Goal: Task Accomplishment & Management: Manage account settings

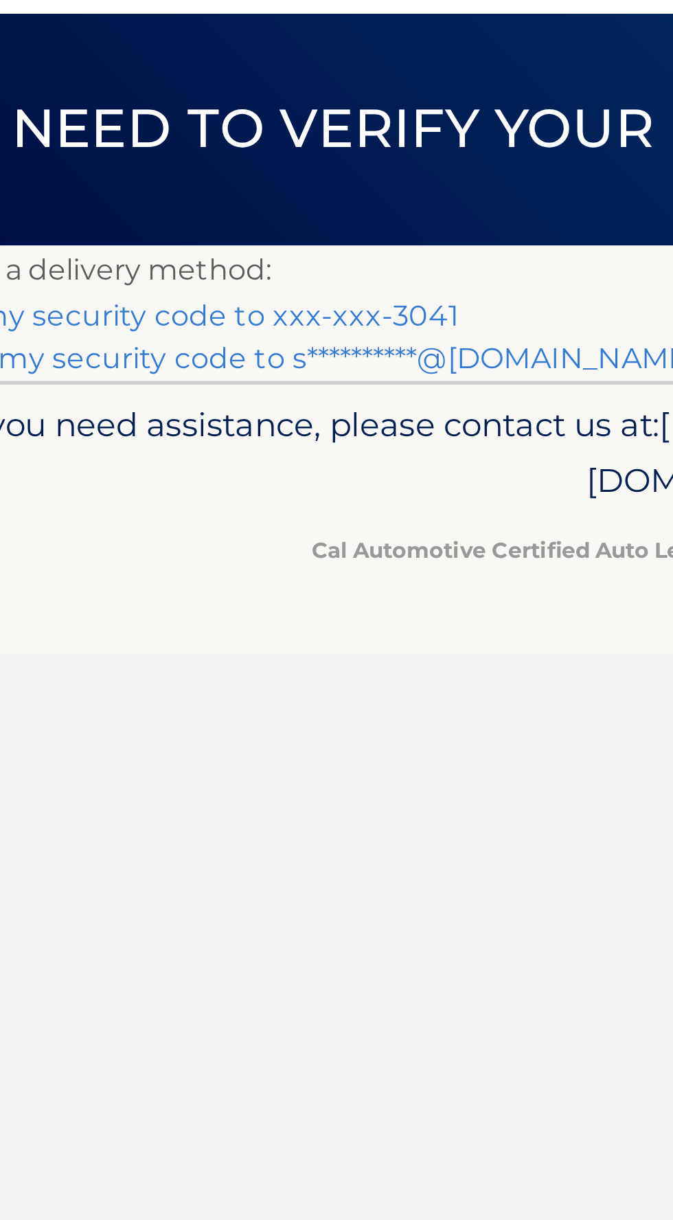
click at [223, 192] on link "Text my security code to xxx-xxx-3041" at bounding box center [127, 195] width 212 height 13
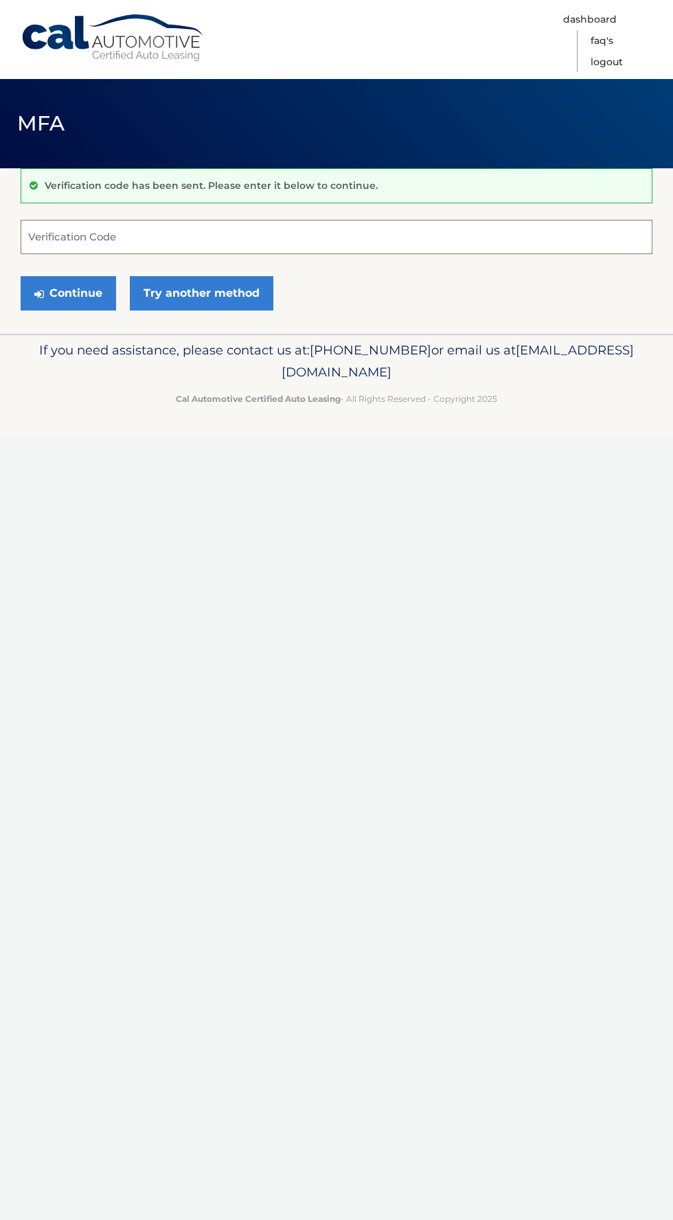
click at [267, 238] on input "Verification Code" at bounding box center [337, 237] width 632 height 34
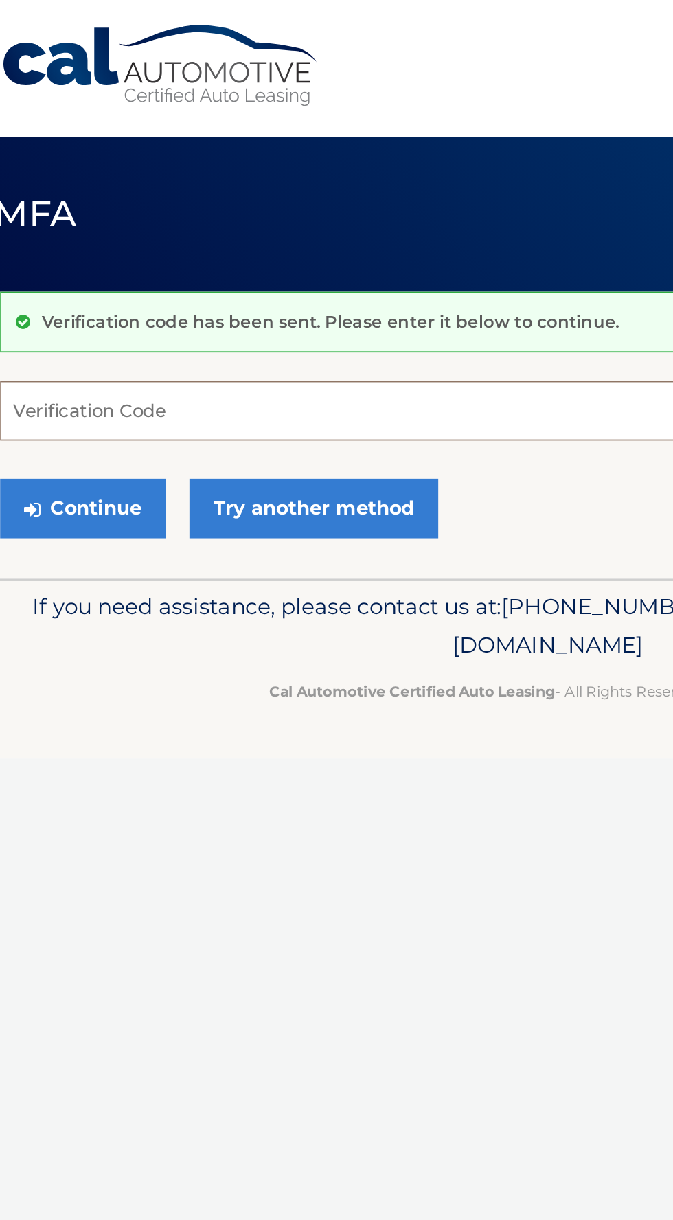
click at [100, 240] on input "Verification Code" at bounding box center [337, 237] width 632 height 34
click at [111, 236] on input "Verification Code" at bounding box center [337, 237] width 632 height 34
click at [89, 237] on input "Verification Code" at bounding box center [337, 237] width 632 height 34
click at [84, 232] on input "Verification Code" at bounding box center [337, 237] width 632 height 34
paste input "850366"
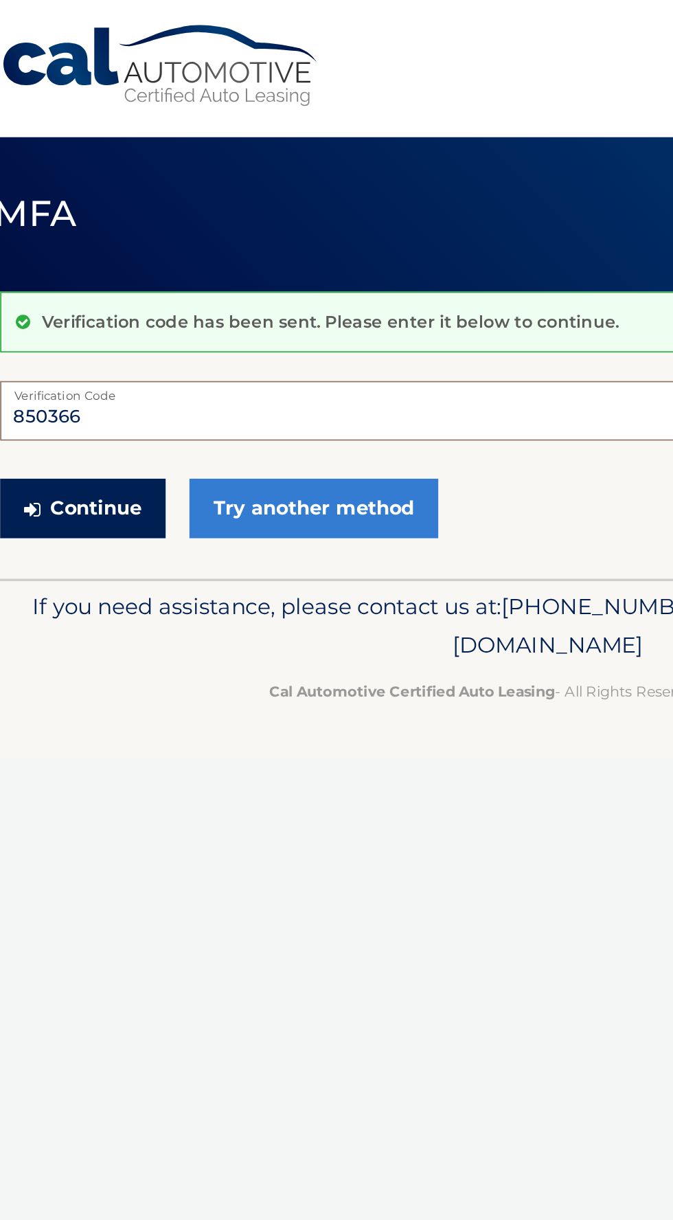
type input "850366"
click at [88, 297] on button "Continue" at bounding box center [68, 293] width 95 height 34
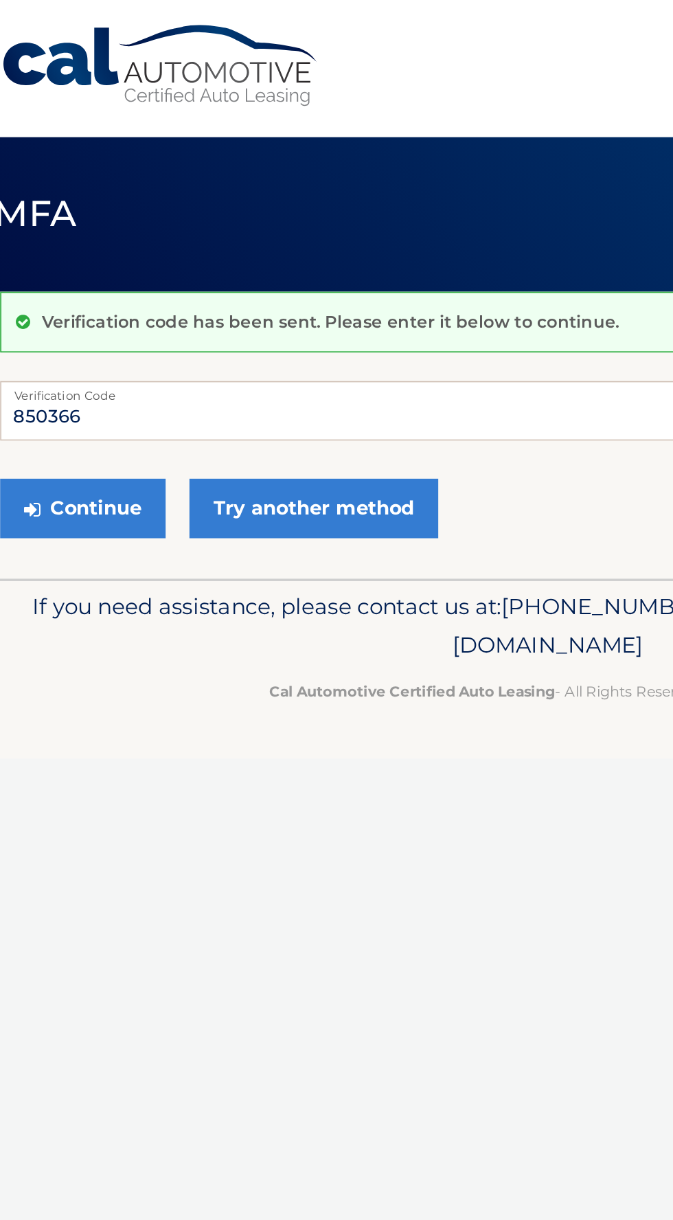
click at [365, 220] on label "Verification Code" at bounding box center [337, 225] width 632 height 11
click at [365, 220] on input "850366" at bounding box center [337, 237] width 632 height 34
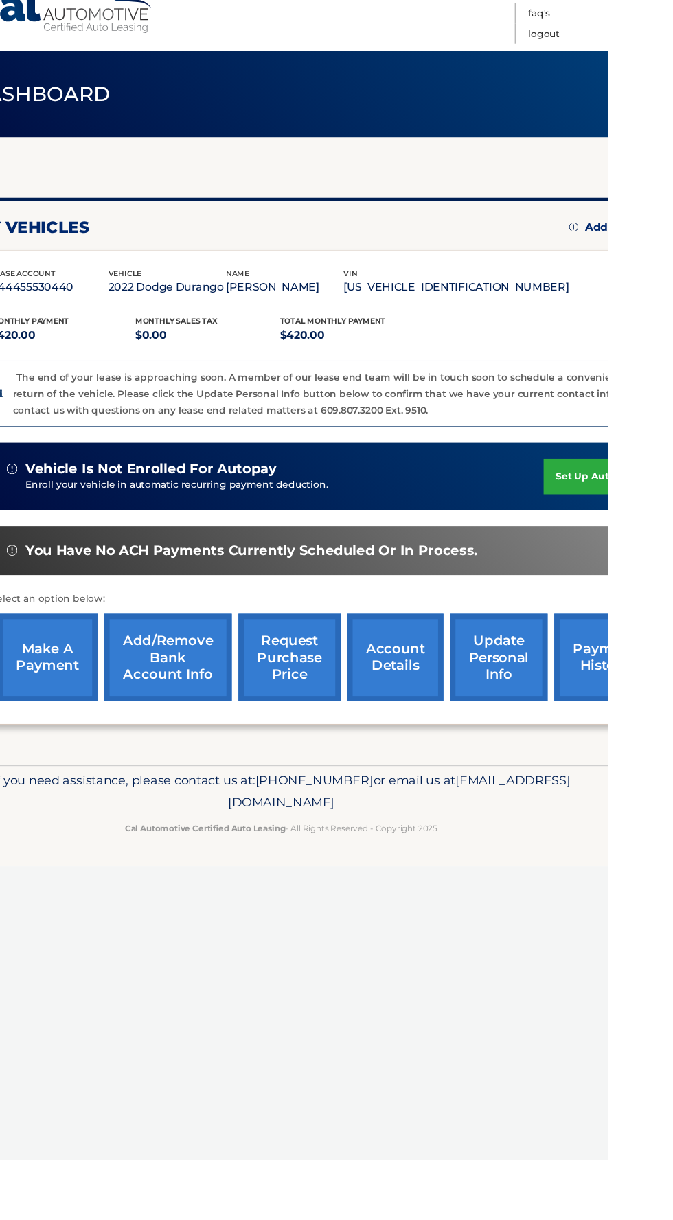
click at [475, 716] on link "account details" at bounding box center [454, 703] width 99 height 90
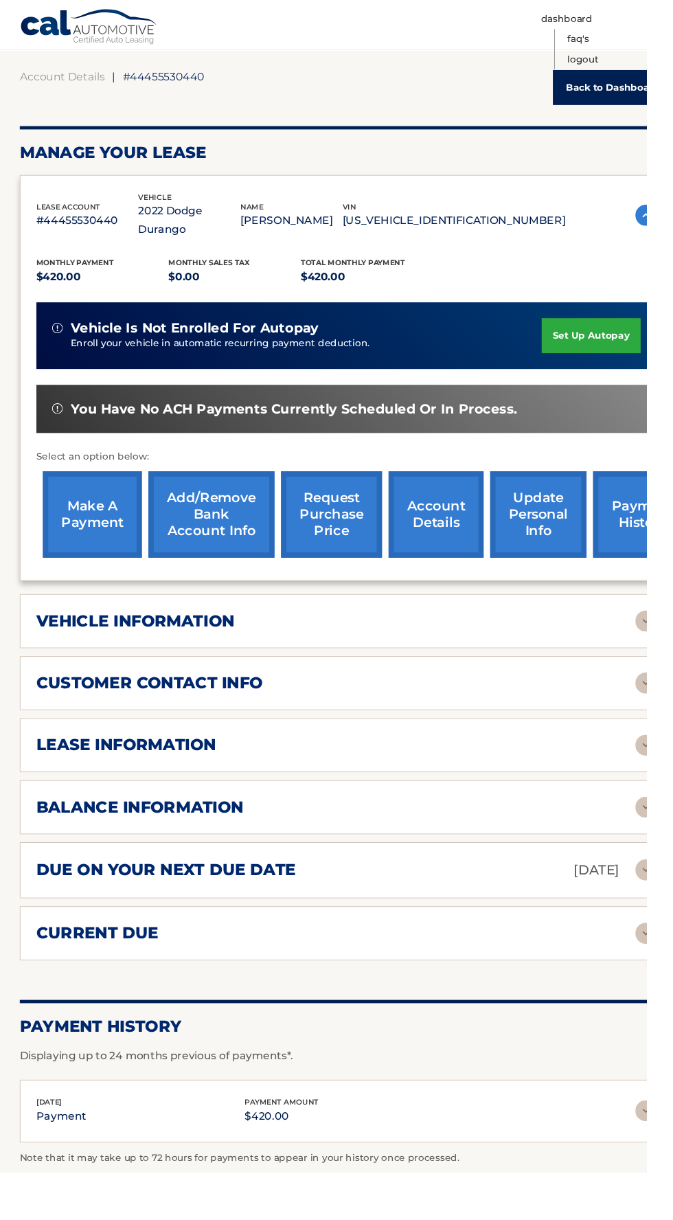
scroll to position [120, 0]
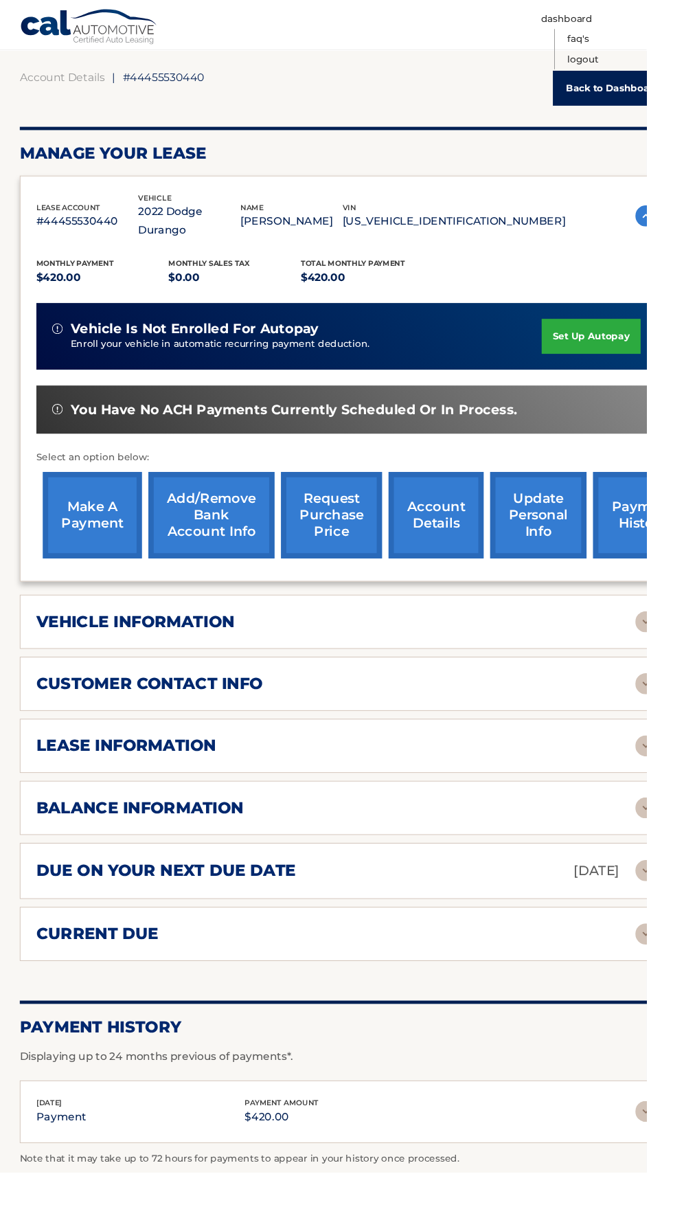
click at [597, 894] on p "[DATE]" at bounding box center [621, 906] width 48 height 24
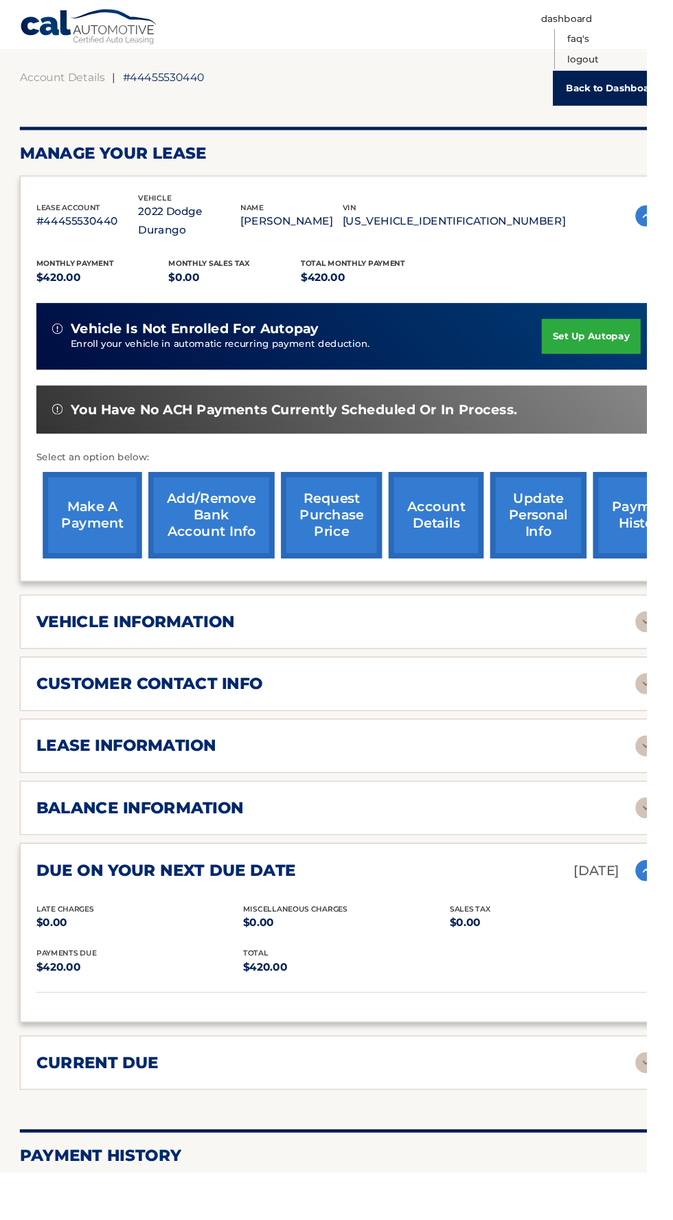
click at [590, 766] on div "lease information" at bounding box center [350, 776] width 624 height 21
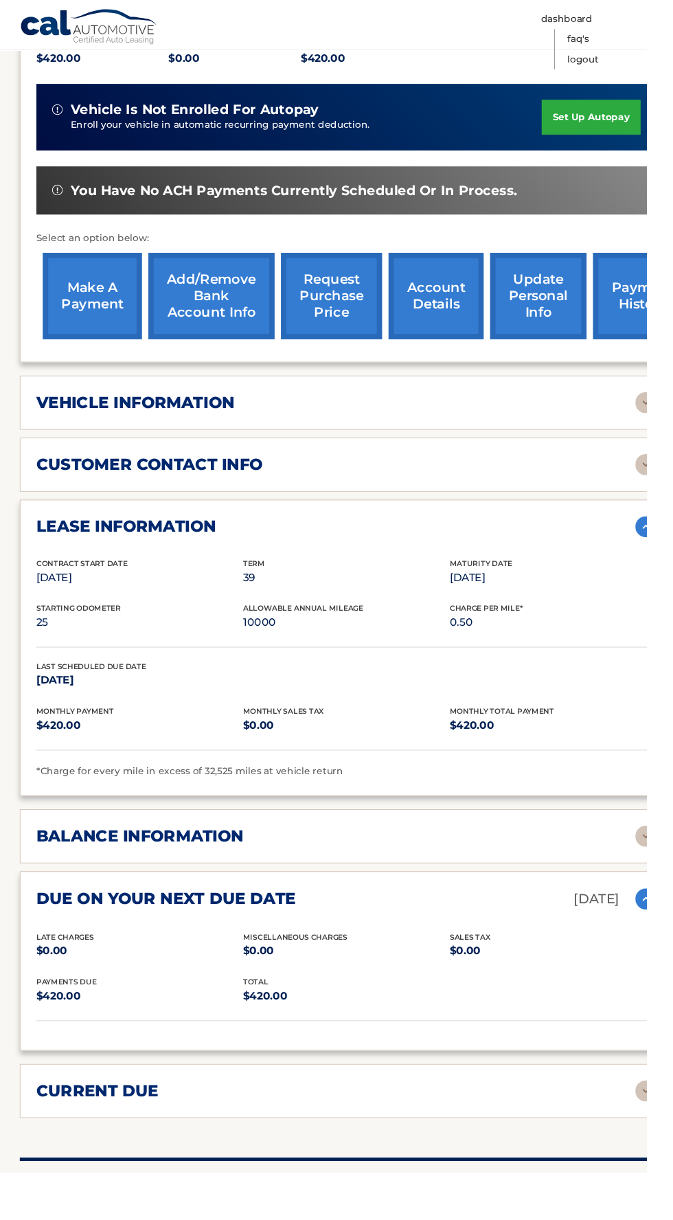
scroll to position [353, 0]
